Goal: Task Accomplishment & Management: Manage account settings

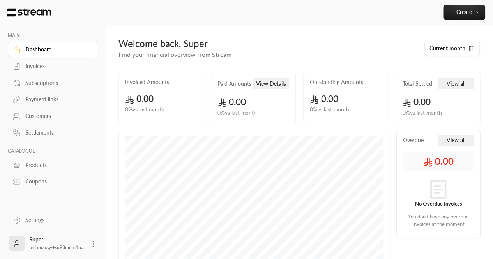
click at [37, 220] on div "Settings" at bounding box center [56, 220] width 63 height 8
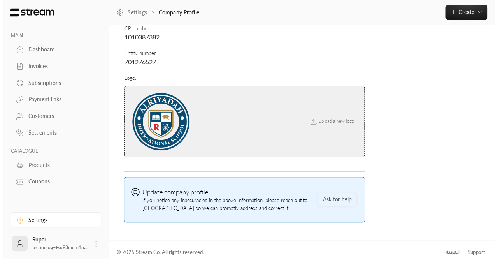
scroll to position [106, 0]
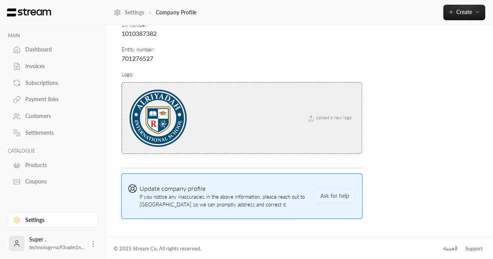
click at [89, 243] on icon at bounding box center [93, 244] width 8 height 8
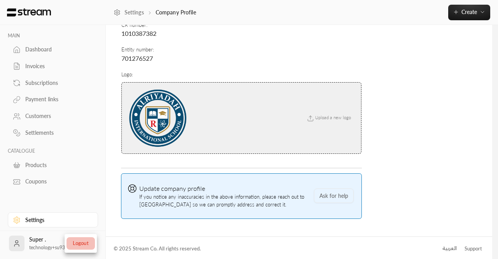
click at [82, 246] on li "Logout" at bounding box center [81, 243] width 28 height 12
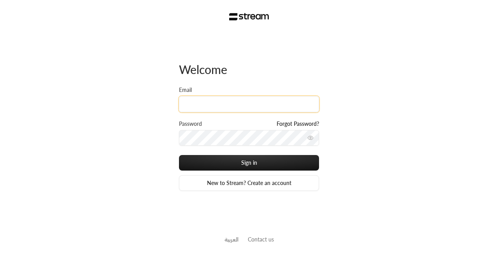
click at [194, 110] on input "Email" at bounding box center [249, 104] width 140 height 16
paste input "[EMAIL_ADDRESS][DOMAIN_NAME]"
type input "[EMAIL_ADDRESS][DOMAIN_NAME]"
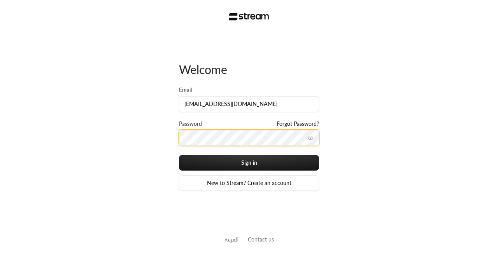
scroll to position [0, 0]
click at [179, 155] on button "Sign in" at bounding box center [249, 163] width 140 height 16
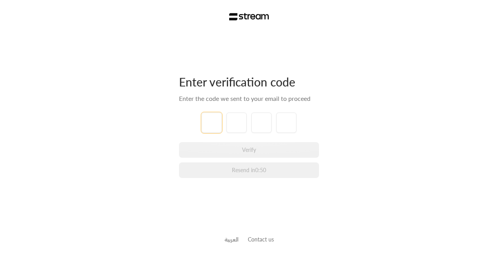
paste input "2"
type input "2"
type input "4"
type input "7"
type input "2"
